Goal: Transaction & Acquisition: Purchase product/service

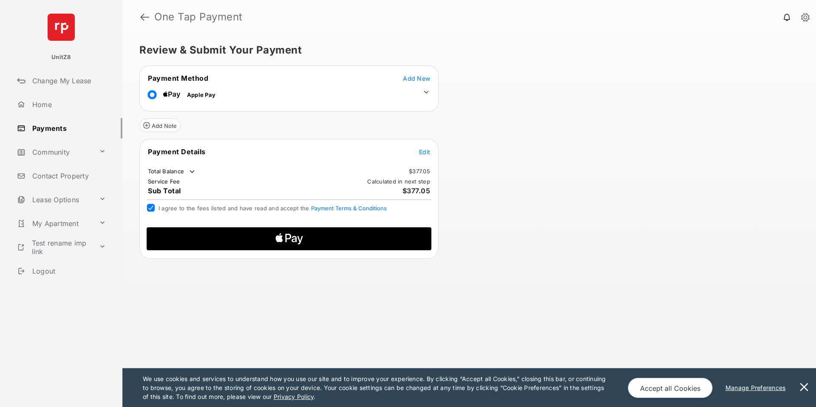
click at [426, 153] on span "Edit" at bounding box center [424, 151] width 11 height 7
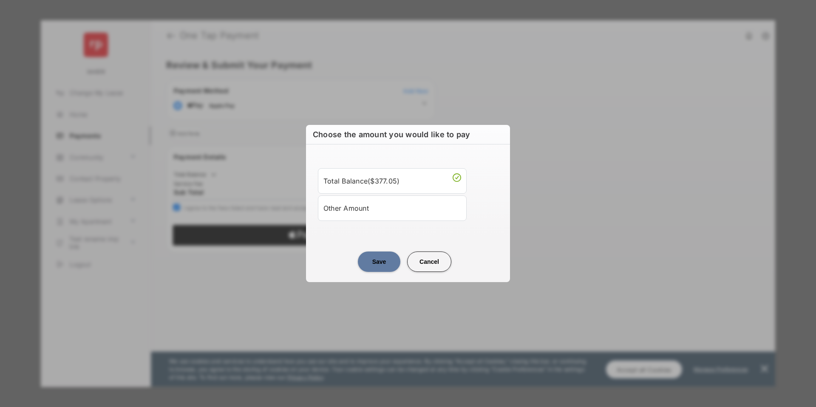
click at [370, 203] on div "Other Amount" at bounding box center [392, 208] width 138 height 14
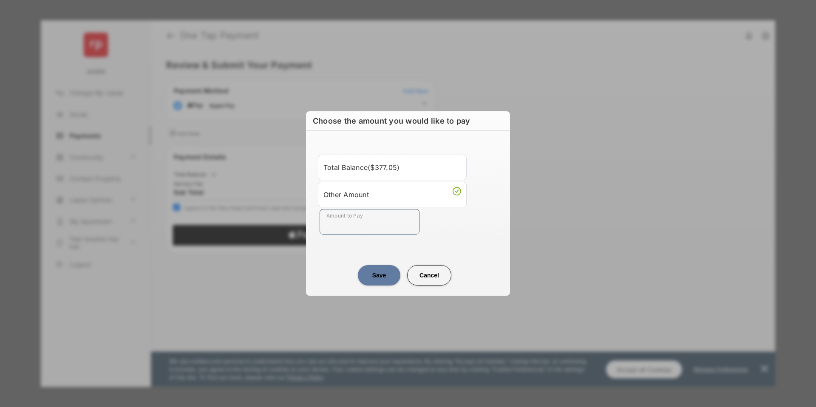
click at [368, 215] on input "Amount to Pay" at bounding box center [369, 221] width 100 height 25
type input "******"
click at [372, 273] on button "Save" at bounding box center [379, 275] width 42 height 20
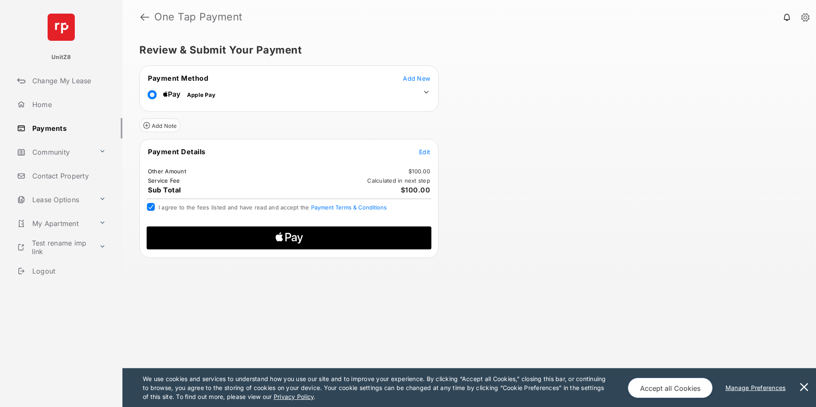
click at [406, 237] on span "Apple Logo" at bounding box center [288, 237] width 271 height 23
click at [396, 230] on span "Apple Logo" at bounding box center [288, 237] width 271 height 23
click at [143, 16] on link at bounding box center [144, 17] width 9 height 20
